Goal: Task Accomplishment & Management: Manage account settings

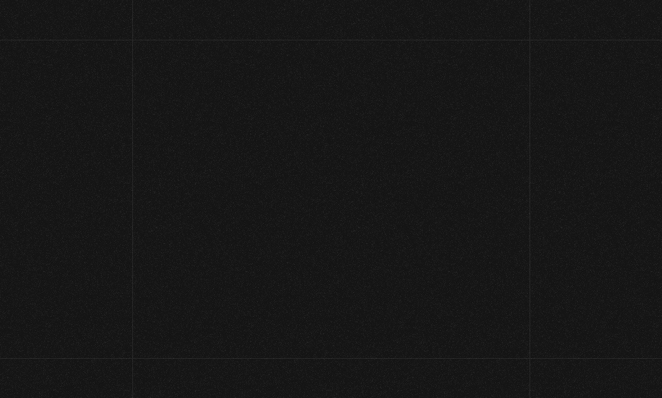
scroll to position [62, 0]
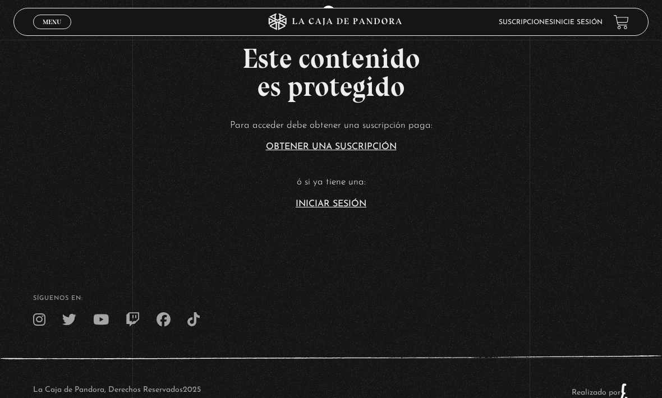
click at [351, 209] on link "Iniciar Sesión" at bounding box center [330, 204] width 71 height 9
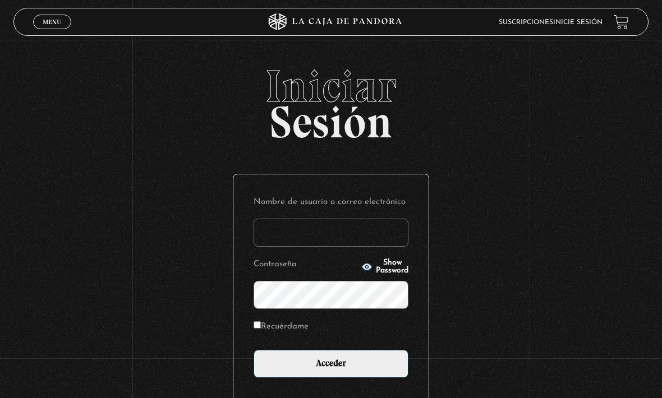
type input "[EMAIL_ADDRESS][DOMAIN_NAME]"
click at [331, 369] on input "Acceder" at bounding box center [330, 364] width 155 height 28
click at [378, 367] on input "Acceder" at bounding box center [330, 364] width 155 height 28
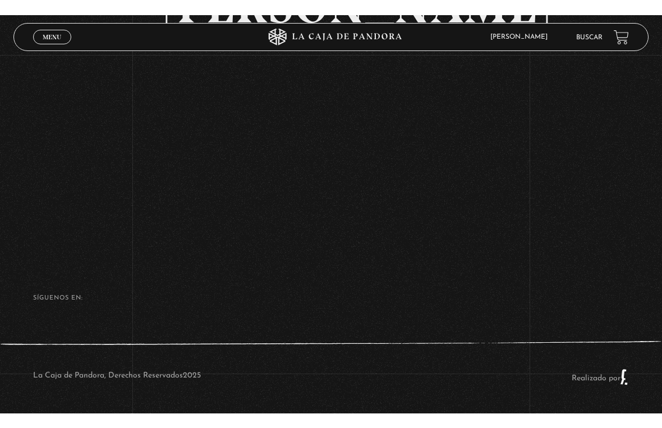
scroll to position [13, 0]
